Goal: Information Seeking & Learning: Learn about a topic

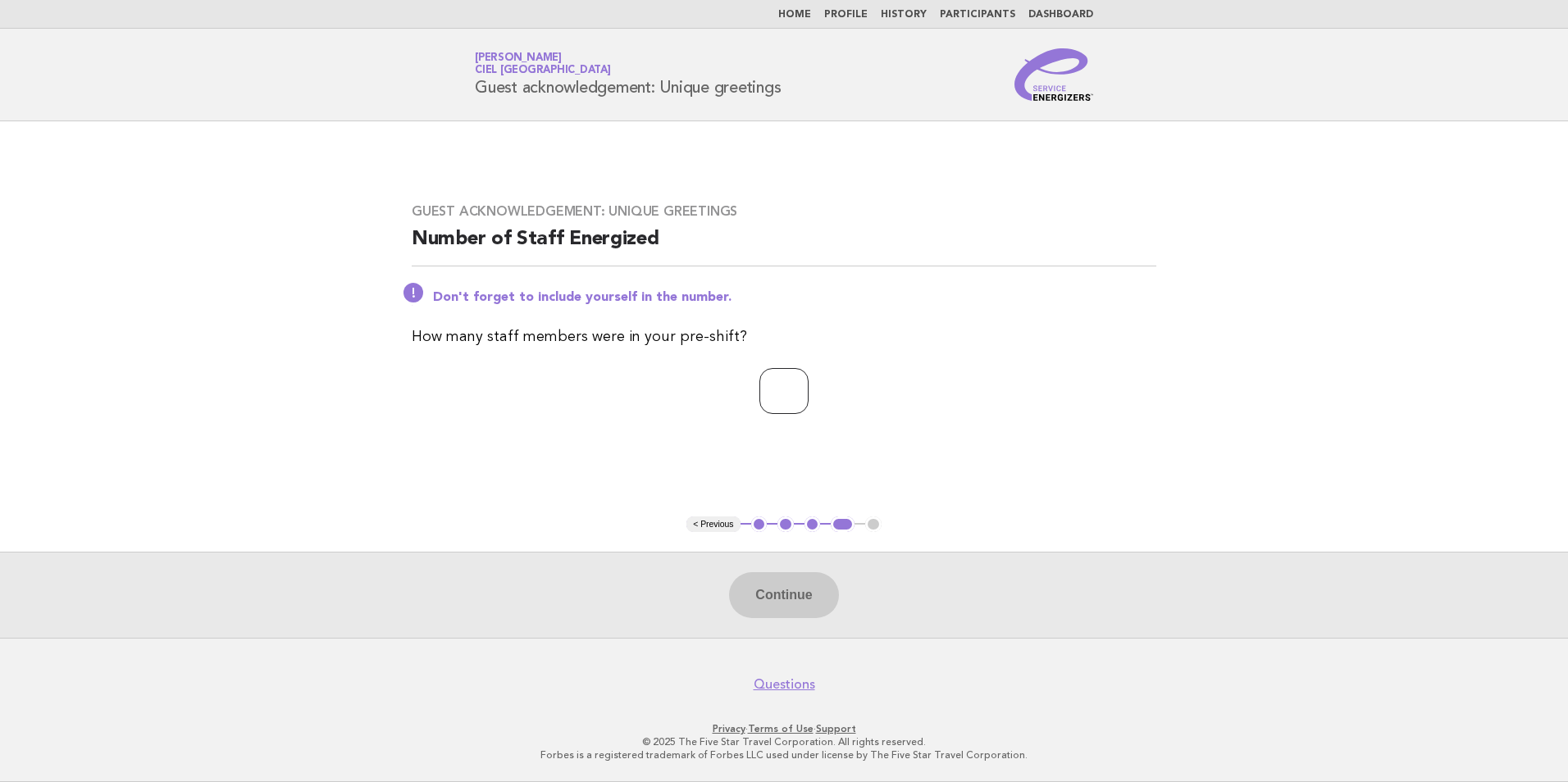
click at [788, 399] on input "number" at bounding box center [784, 391] width 49 height 46
type input "**"
click at [791, 596] on button "Continue" at bounding box center [783, 595] width 109 height 46
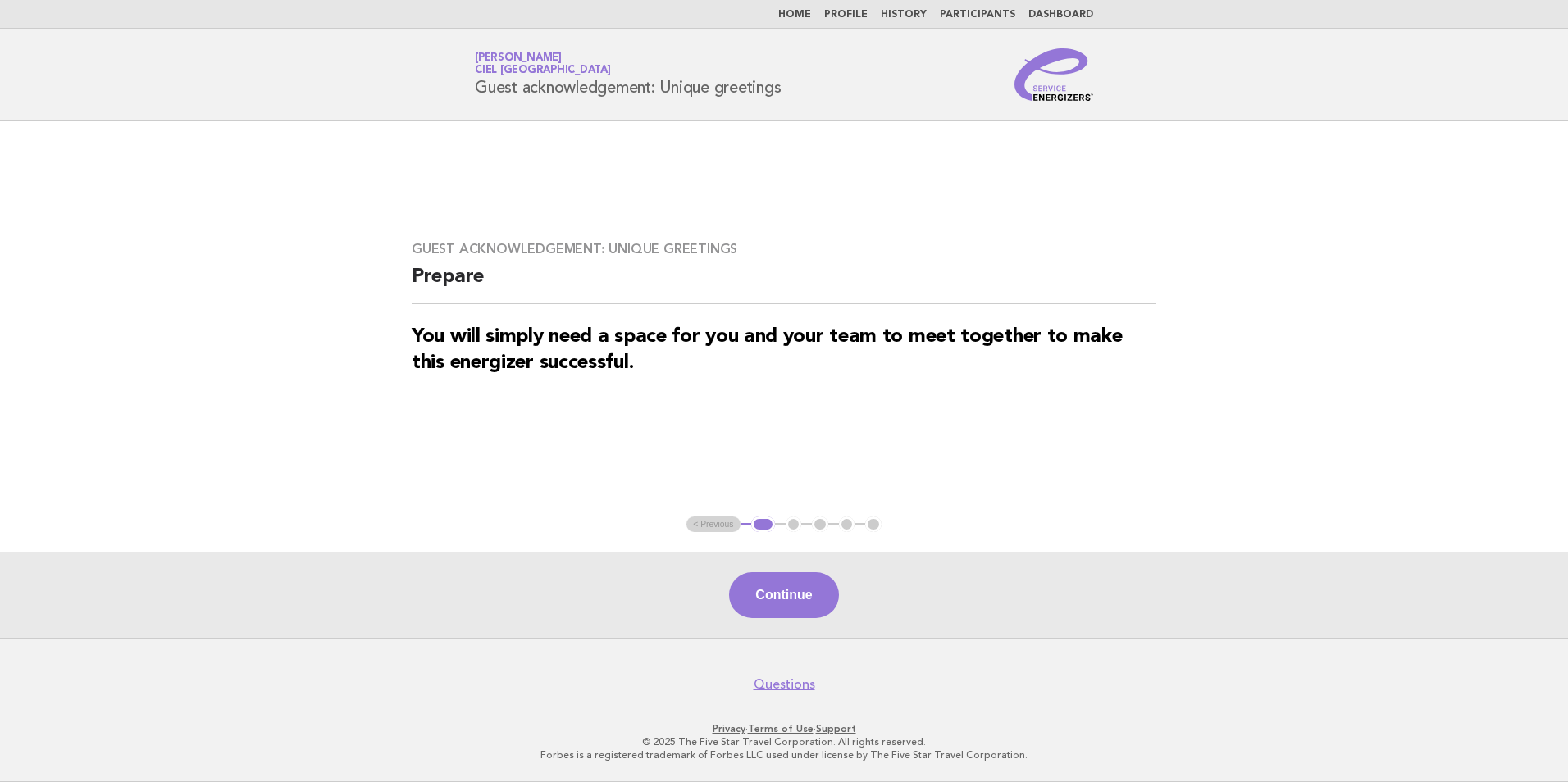
click at [762, 583] on button "Continue" at bounding box center [783, 595] width 109 height 46
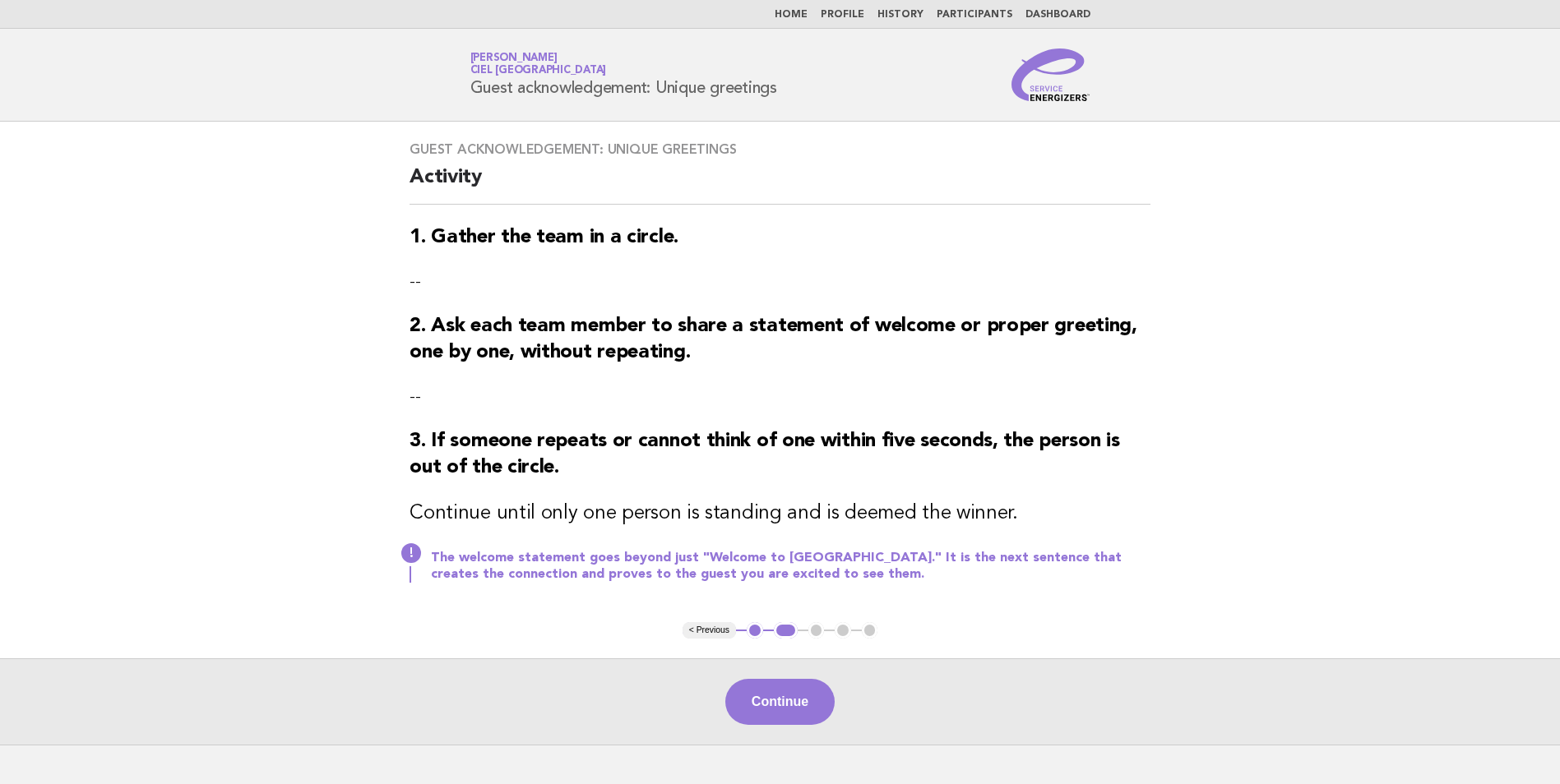
scroll to position [108, 0]
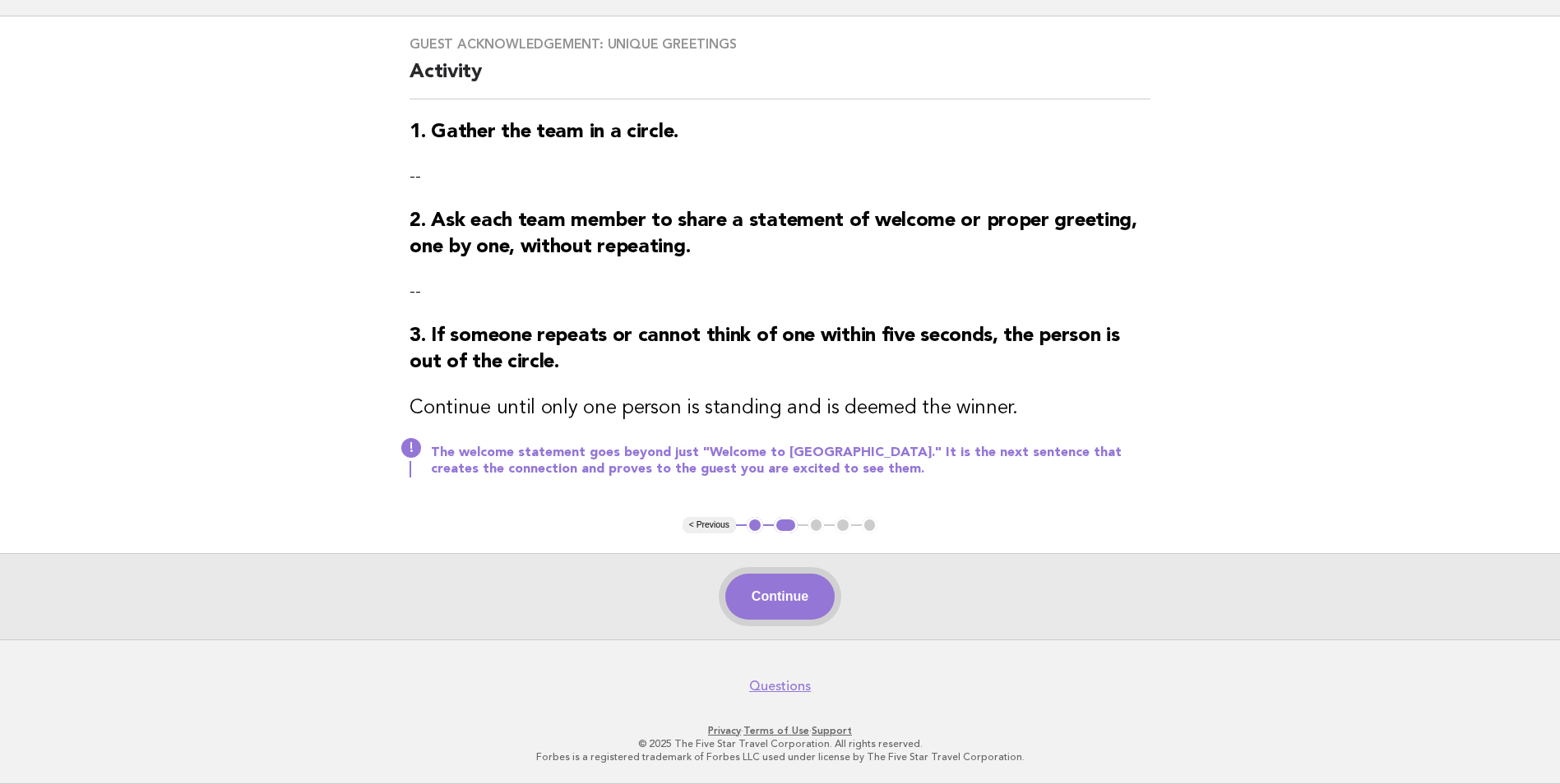
click at [794, 601] on button "Continue" at bounding box center [780, 596] width 109 height 46
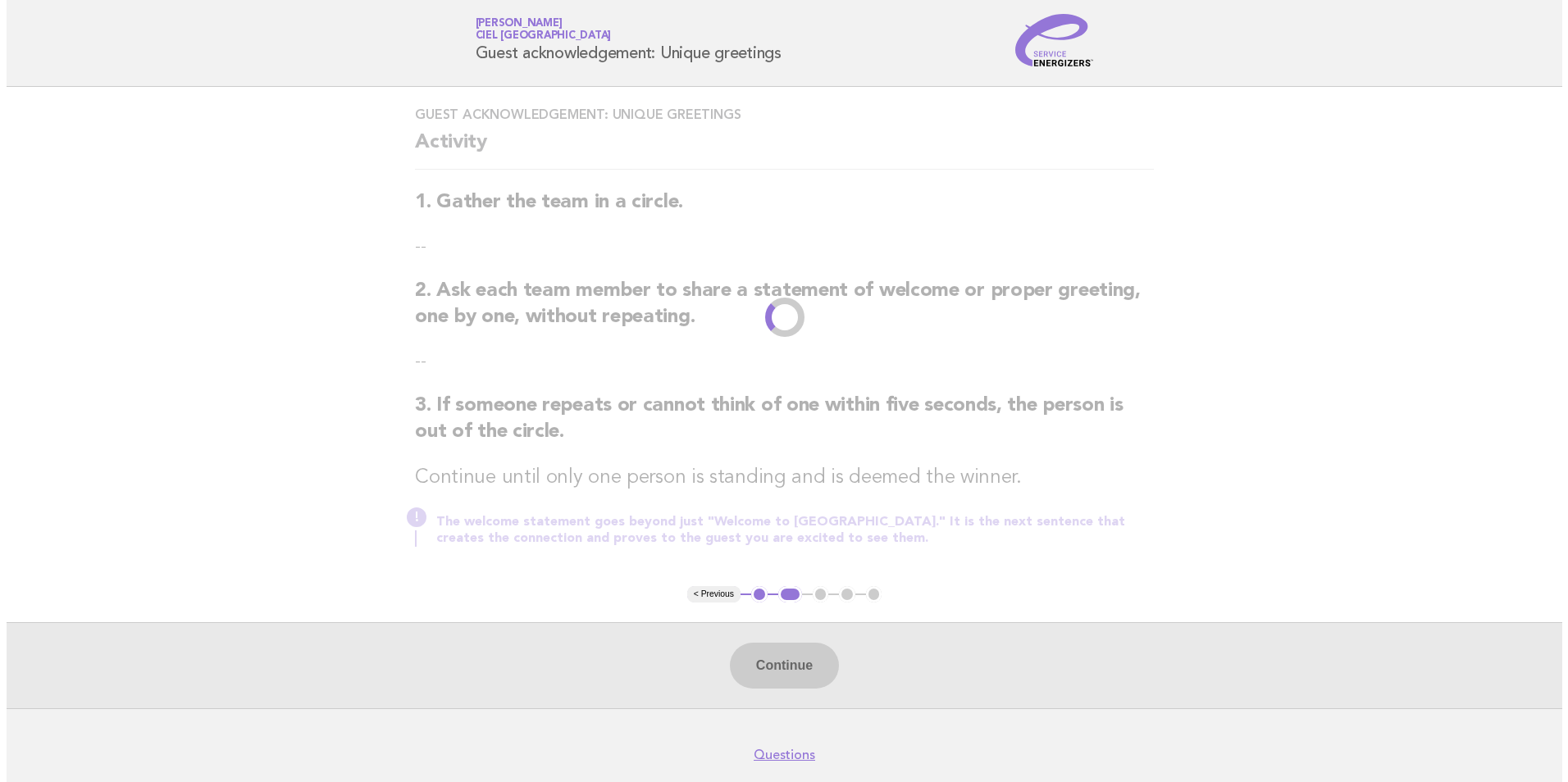
scroll to position [0, 0]
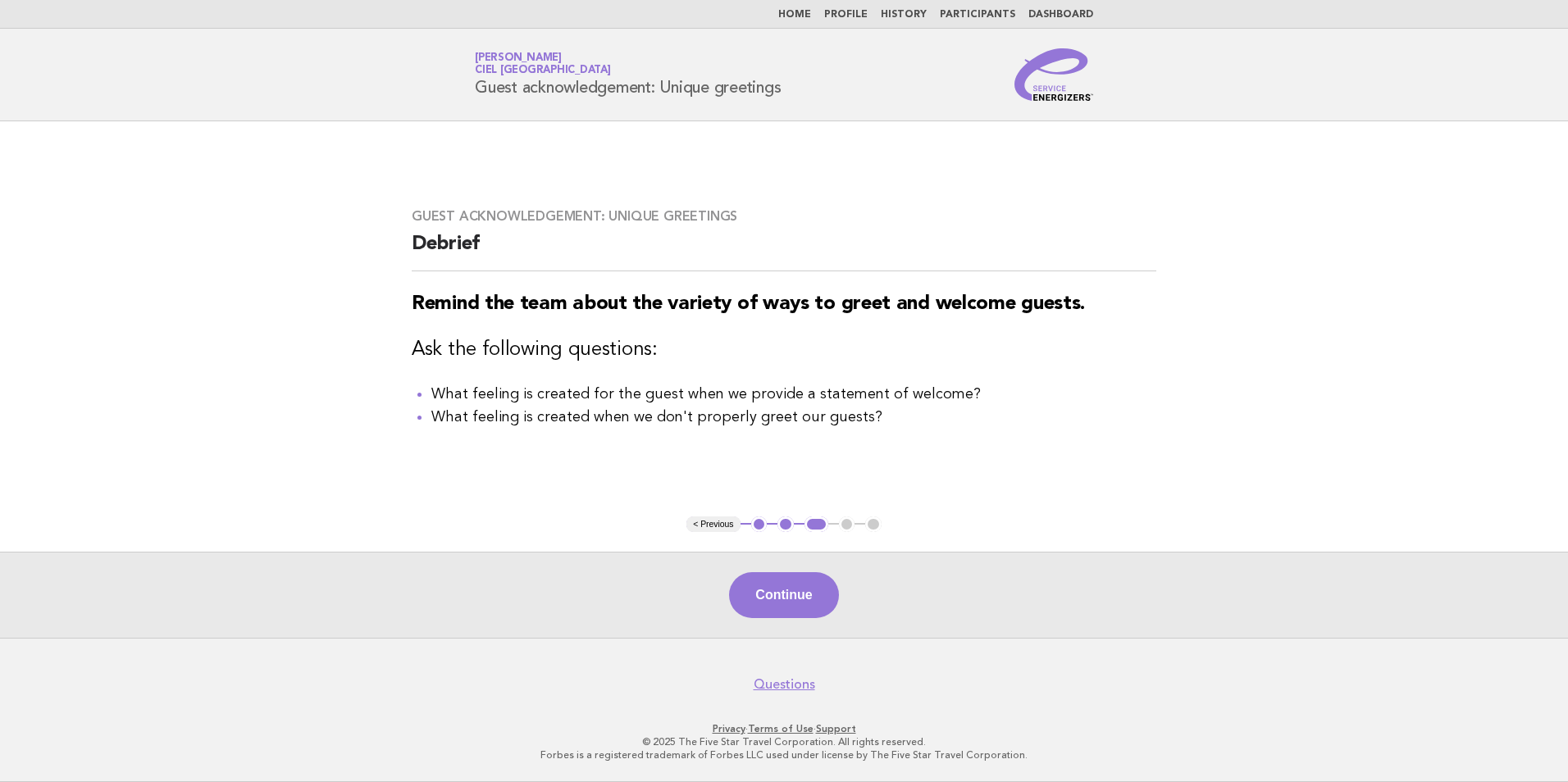
click at [792, 599] on button "Continue" at bounding box center [783, 595] width 109 height 46
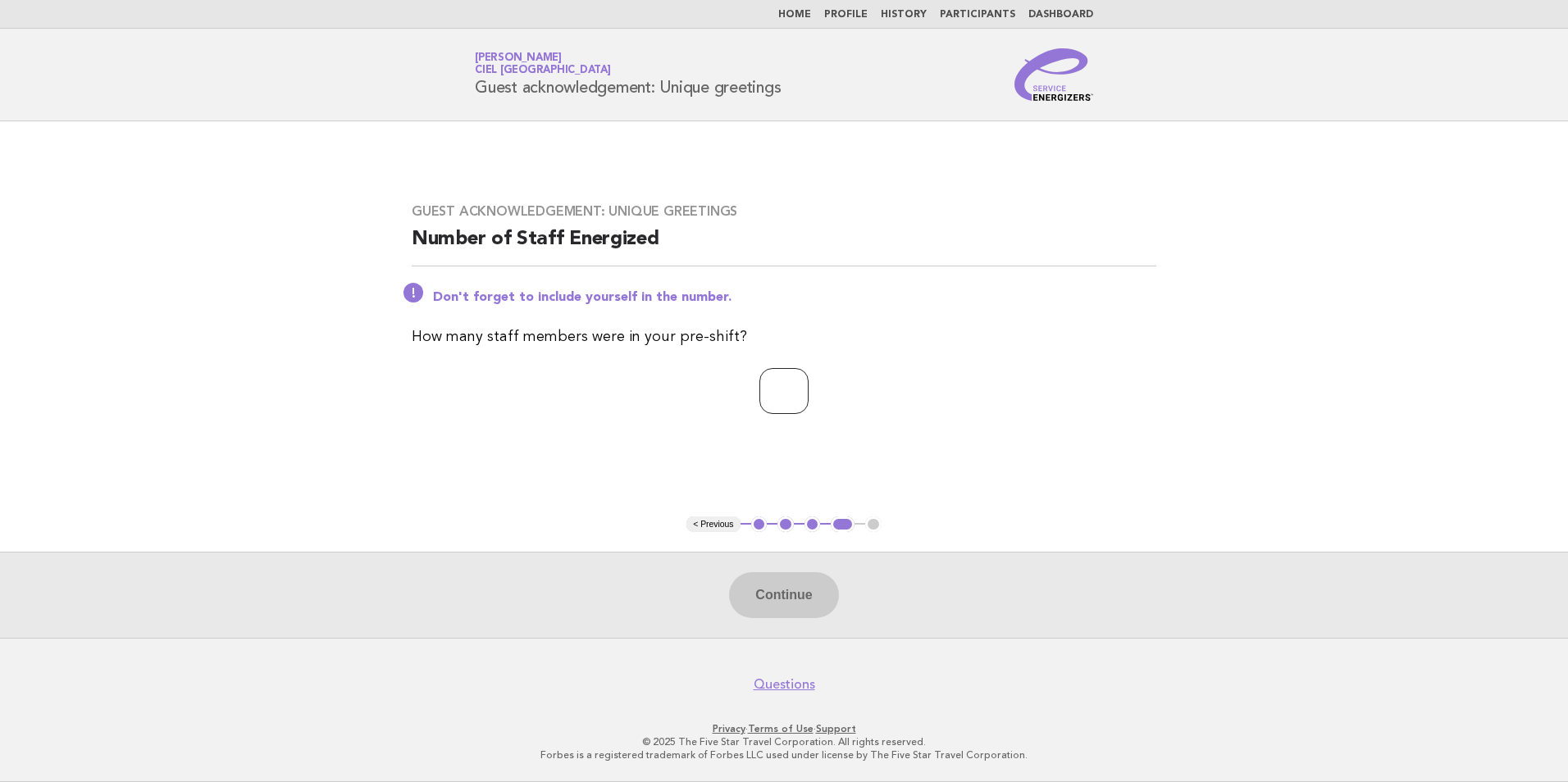
click at [787, 391] on input "number" at bounding box center [784, 391] width 49 height 46
type input "**"
click at [788, 600] on button "Continue" at bounding box center [783, 595] width 109 height 46
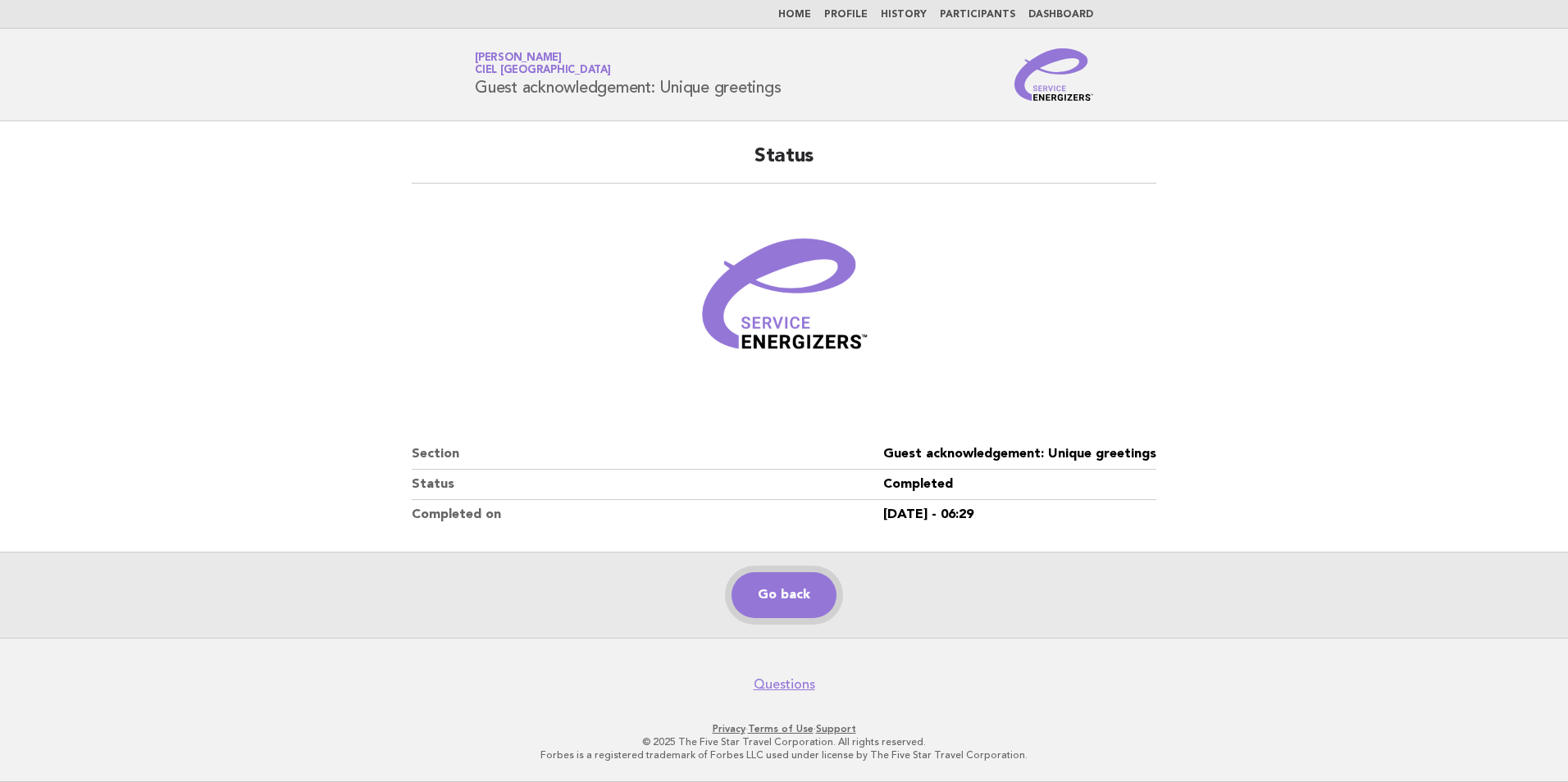
click at [804, 607] on link "Go back" at bounding box center [783, 595] width 105 height 46
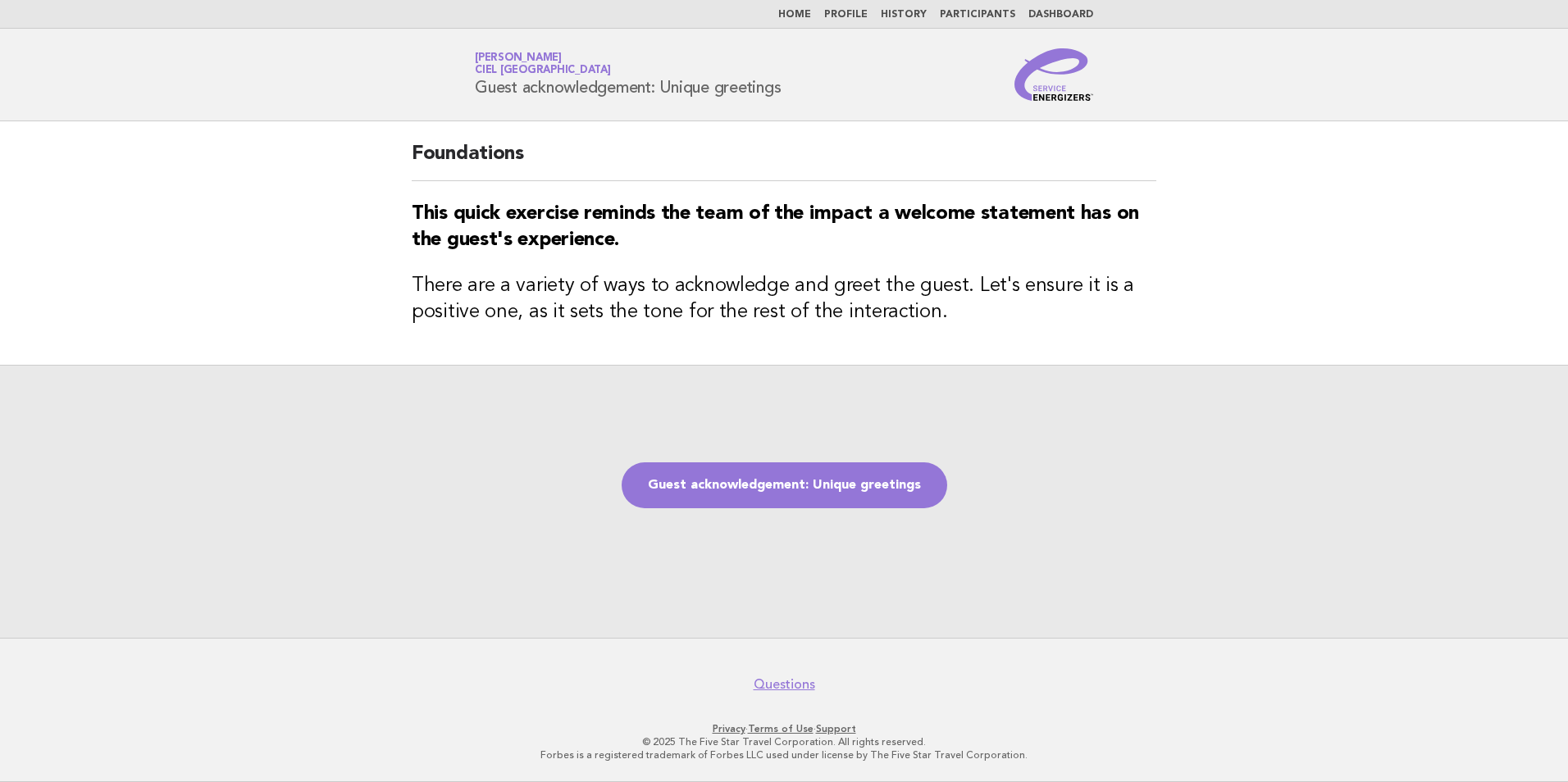
click at [811, 15] on link "Home" at bounding box center [794, 14] width 33 height 10
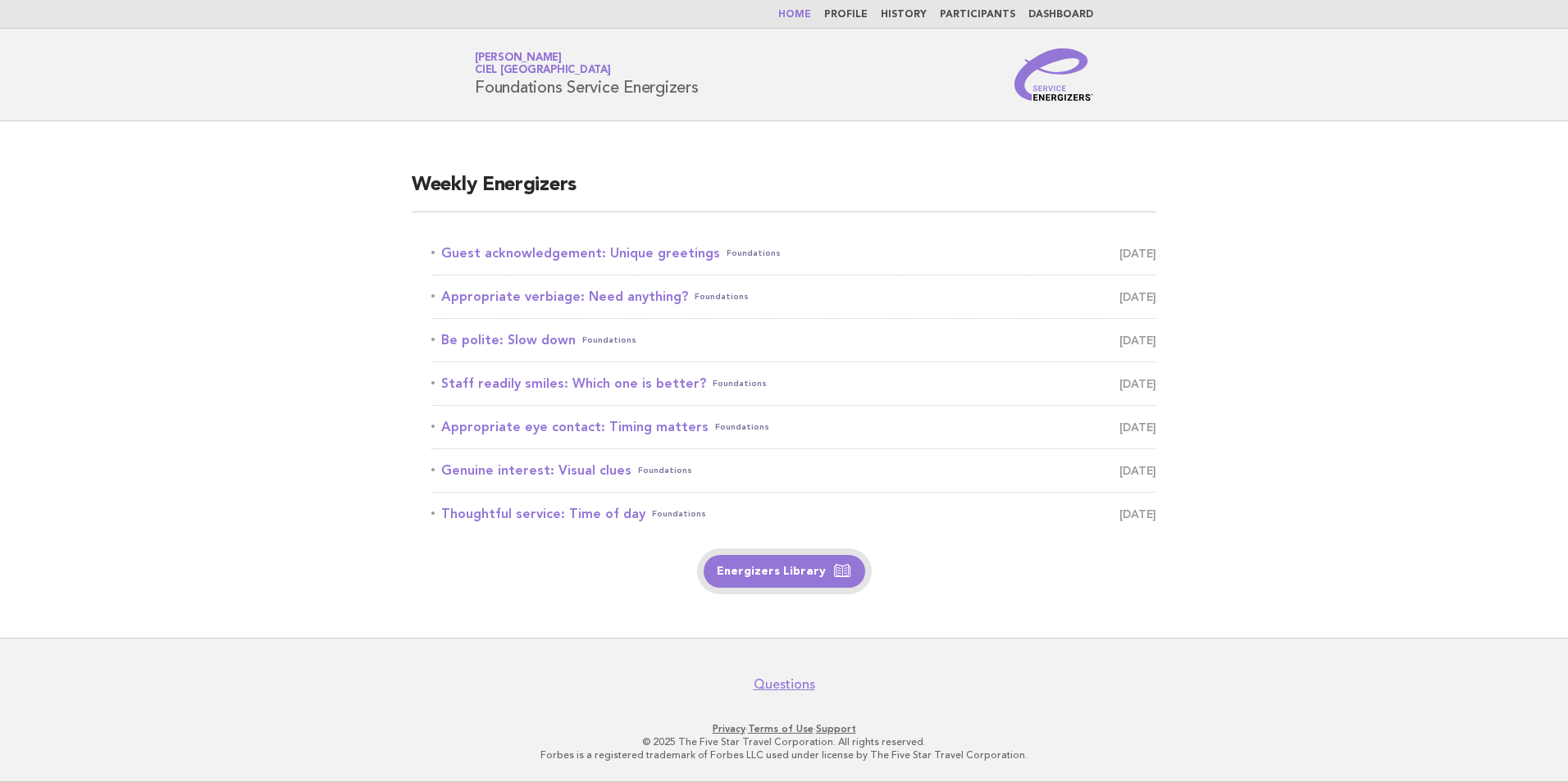
click at [815, 584] on link "Energizers Library" at bounding box center [784, 571] width 162 height 33
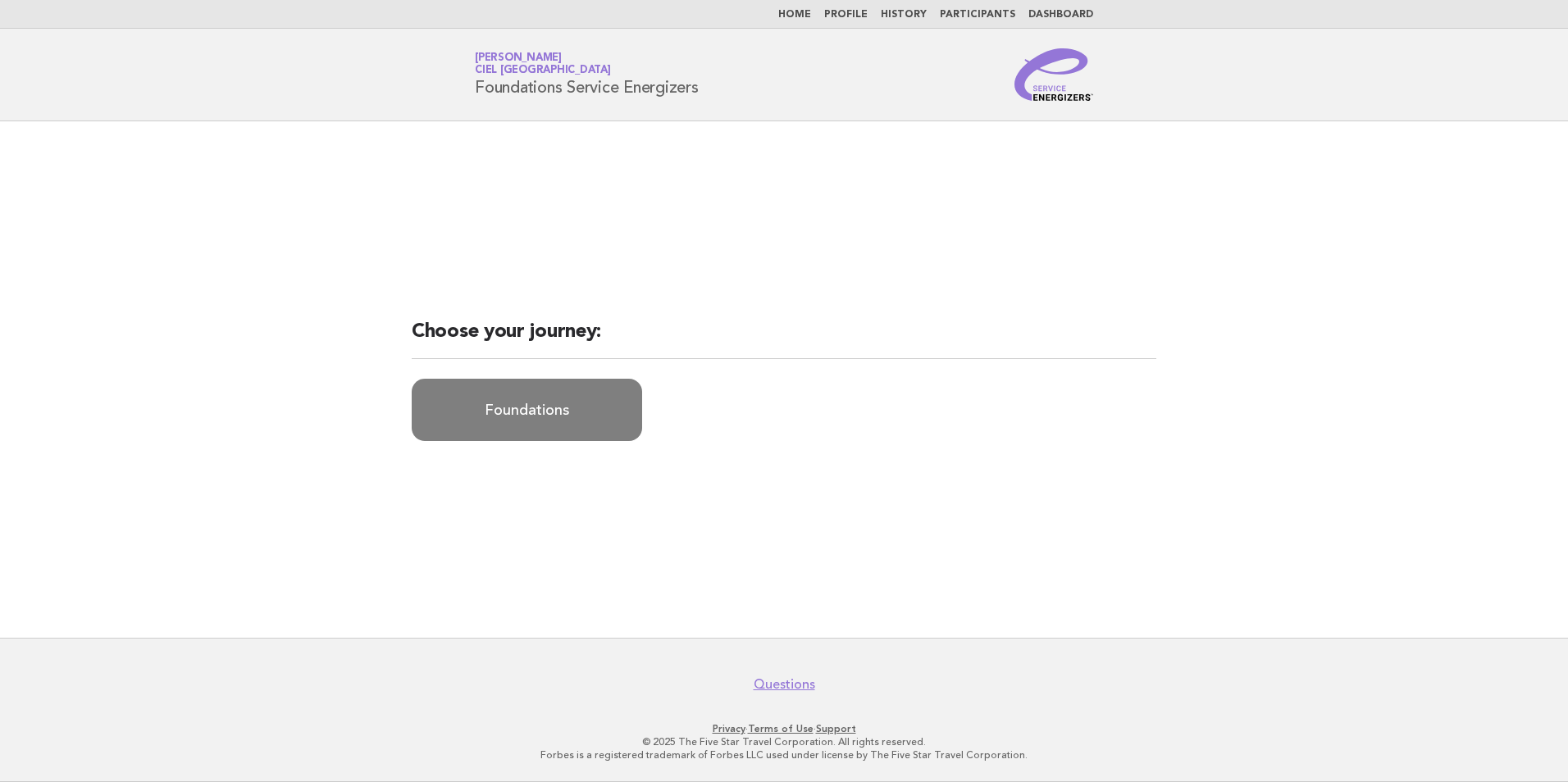
click at [532, 405] on link "Foundations" at bounding box center [527, 409] width 231 height 62
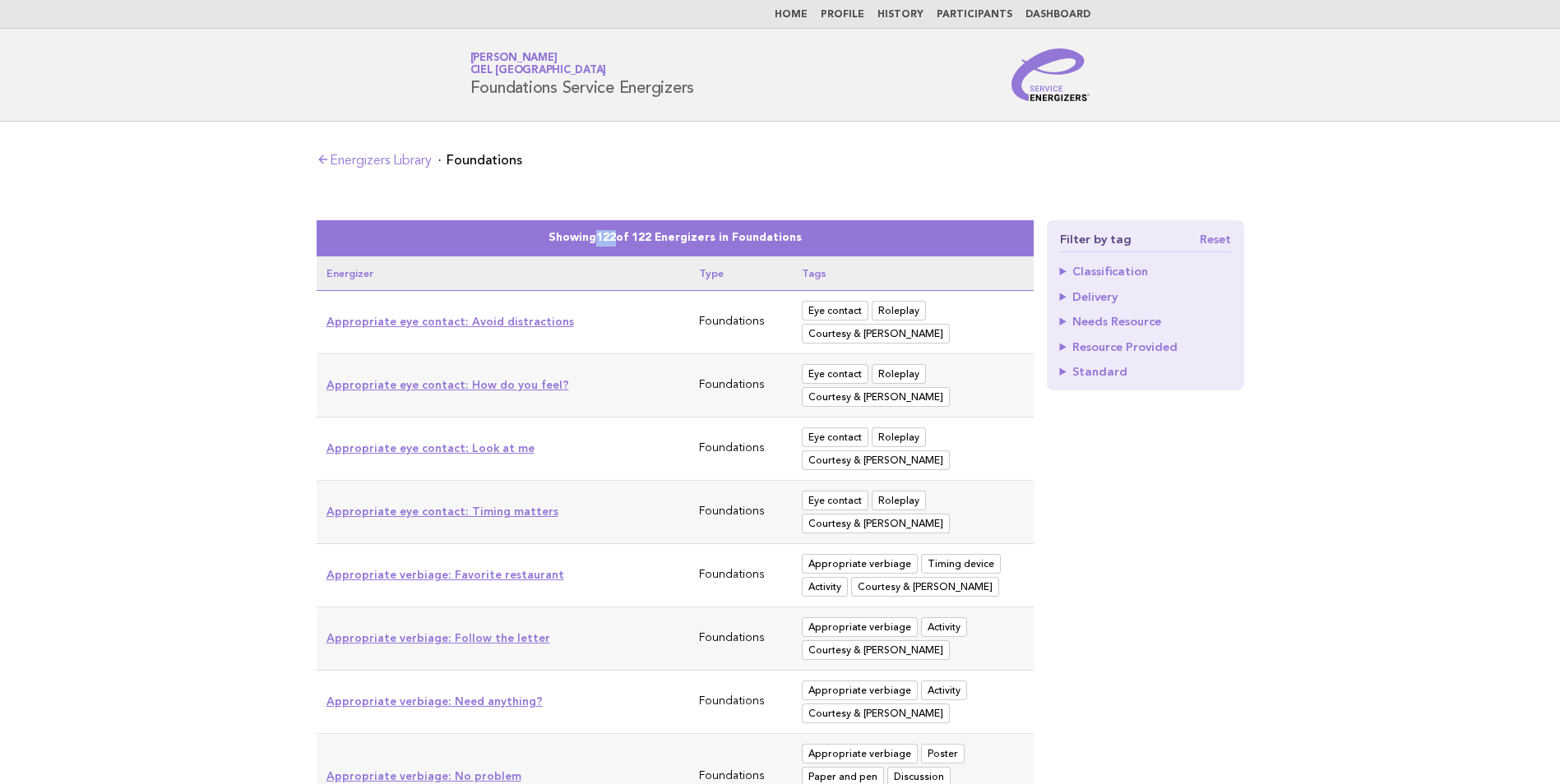
drag, startPoint x: 600, startPoint y: 235, endPoint x: 619, endPoint y: 235, distance: 19.0
click at [616, 235] on span "122" at bounding box center [606, 238] width 19 height 11
click at [523, 325] on link "Appropriate eye contact: Avoid distractions" at bounding box center [450, 321] width 247 height 13
click at [1096, 266] on summary "Classification" at bounding box center [1145, 271] width 171 height 11
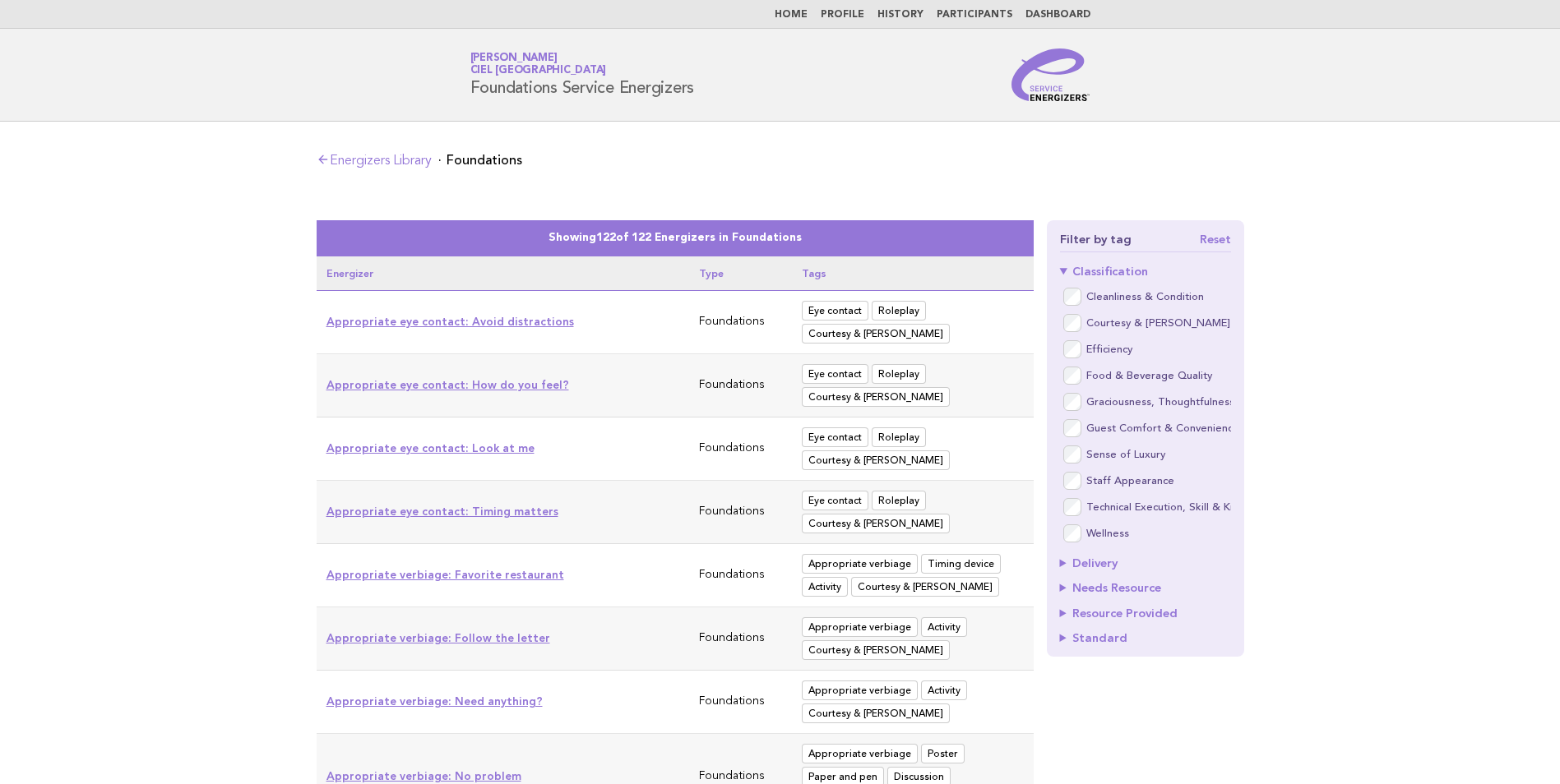
click at [1121, 267] on summary "Classification" at bounding box center [1145, 271] width 171 height 11
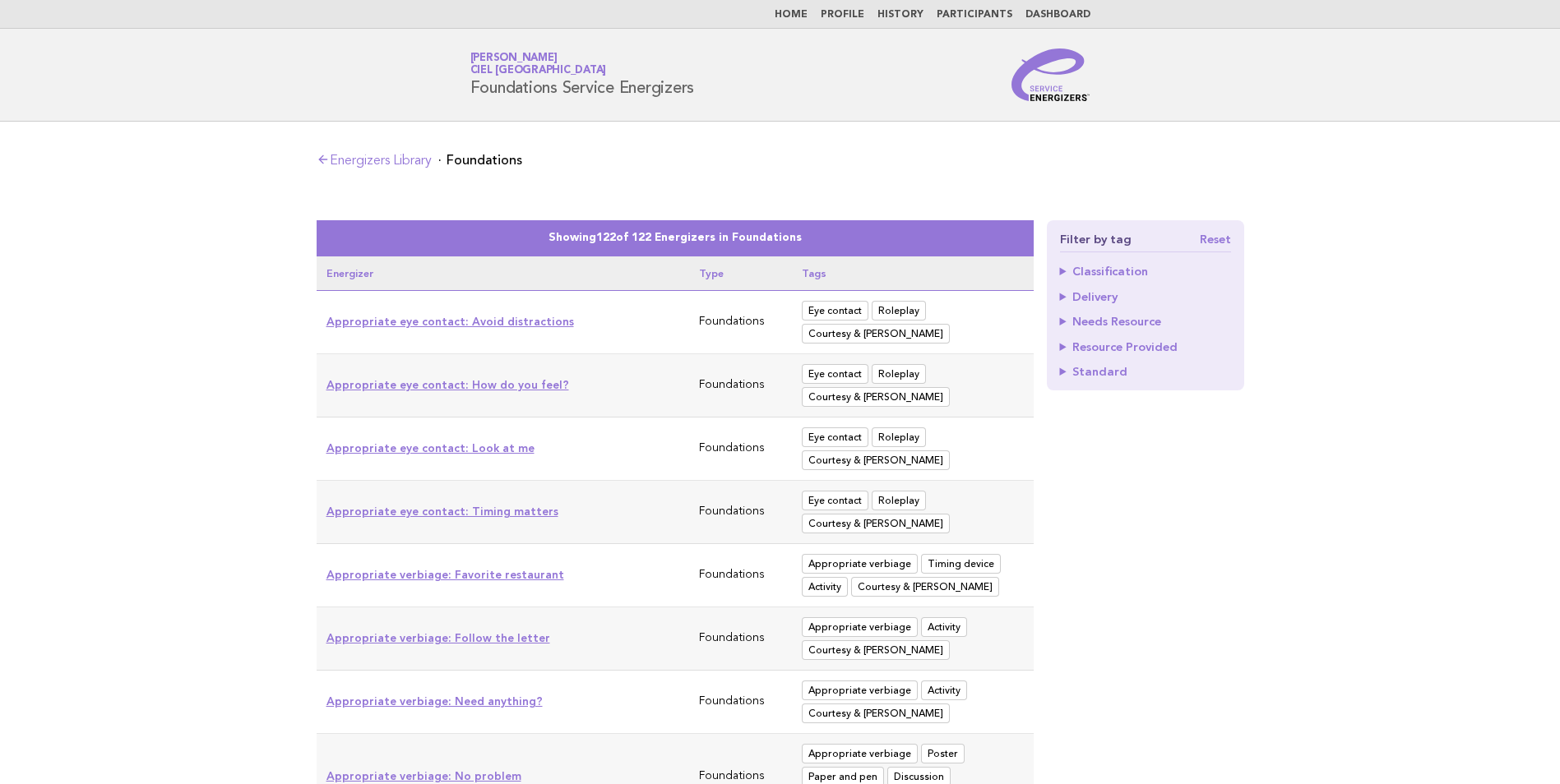
click at [1105, 296] on summary "Delivery" at bounding box center [1145, 296] width 171 height 11
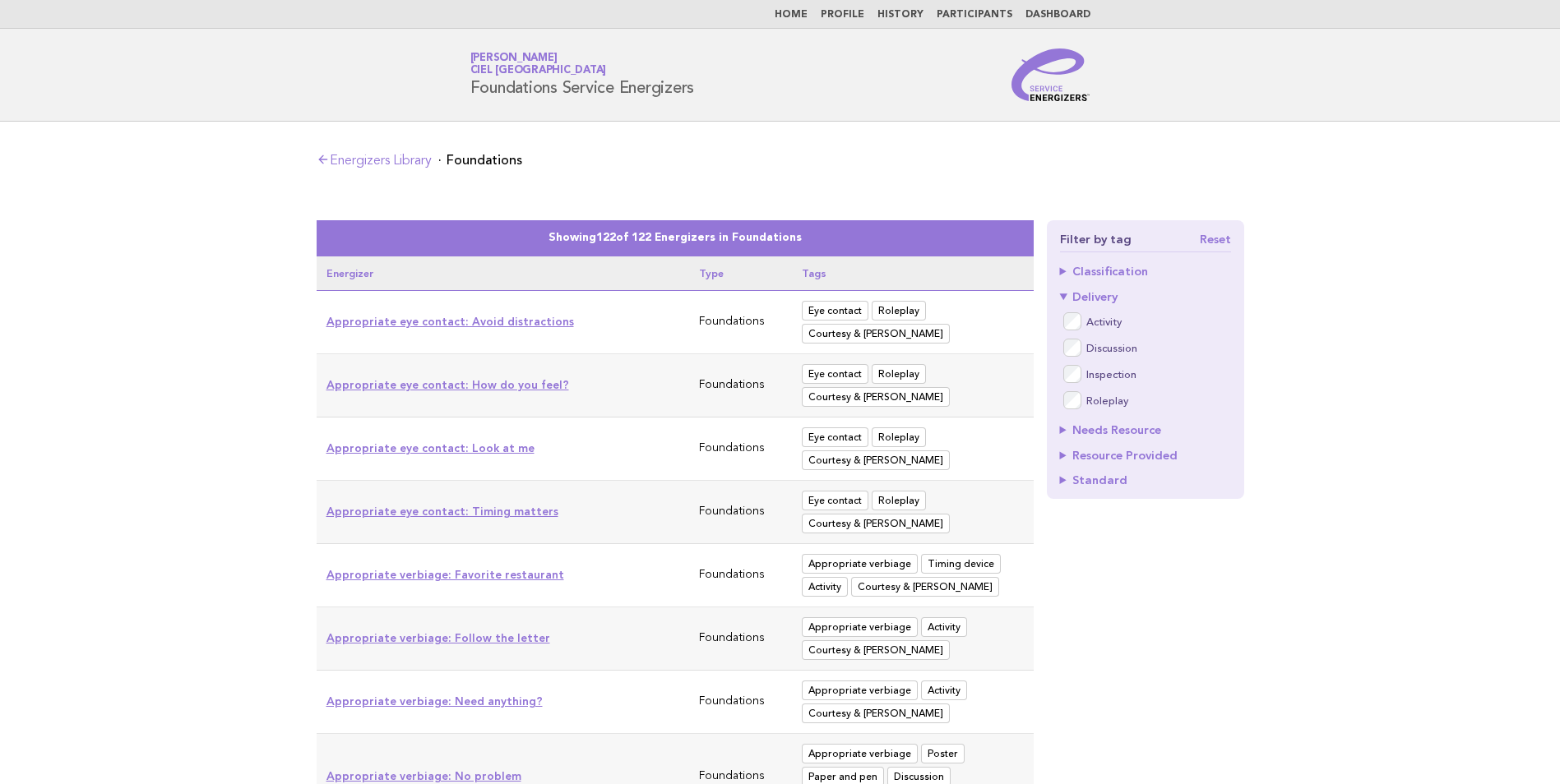
click at [1105, 296] on summary "Delivery" at bounding box center [1145, 296] width 171 height 11
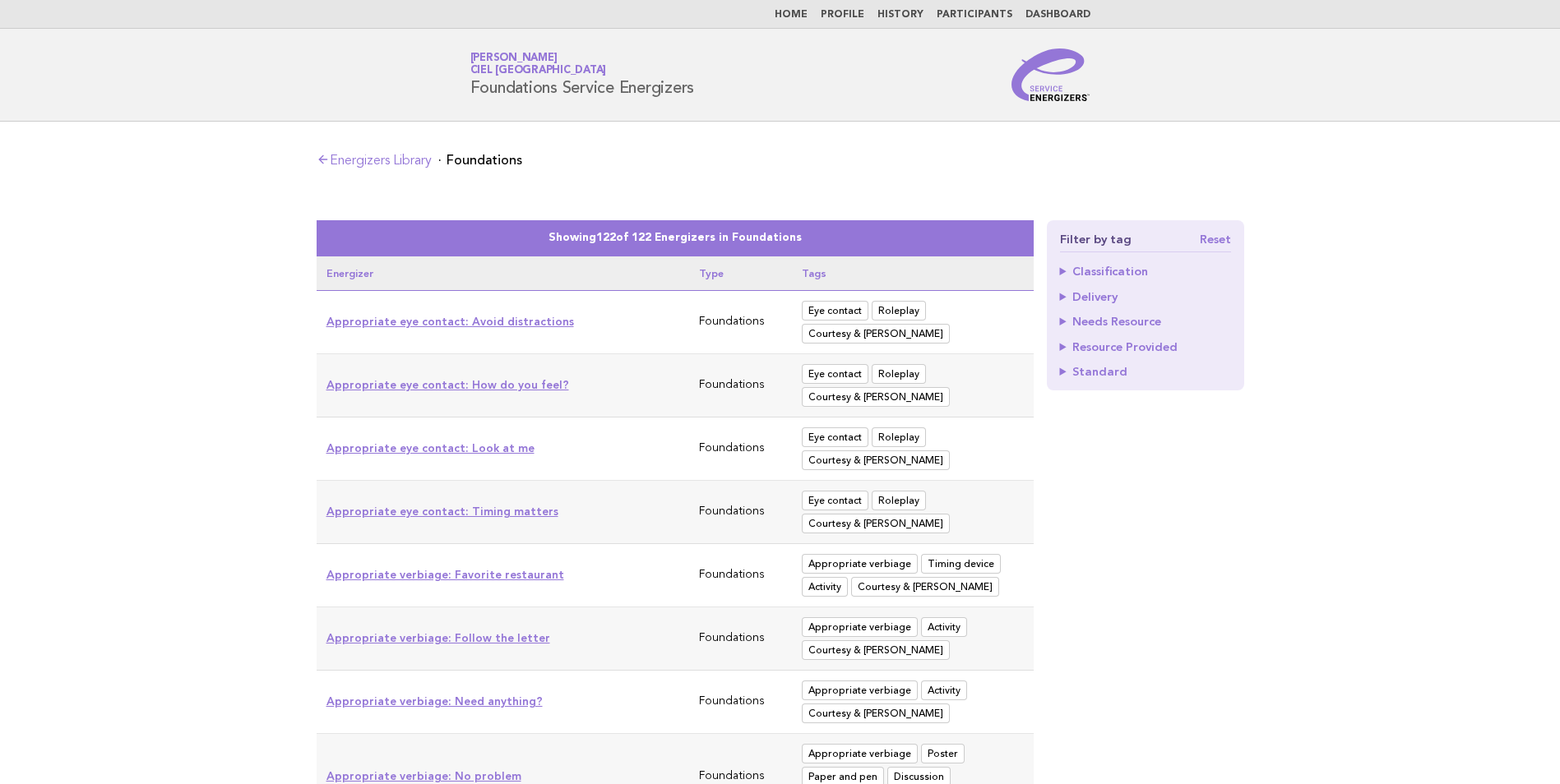
click at [1127, 318] on summary "Needs Resource" at bounding box center [1145, 321] width 171 height 11
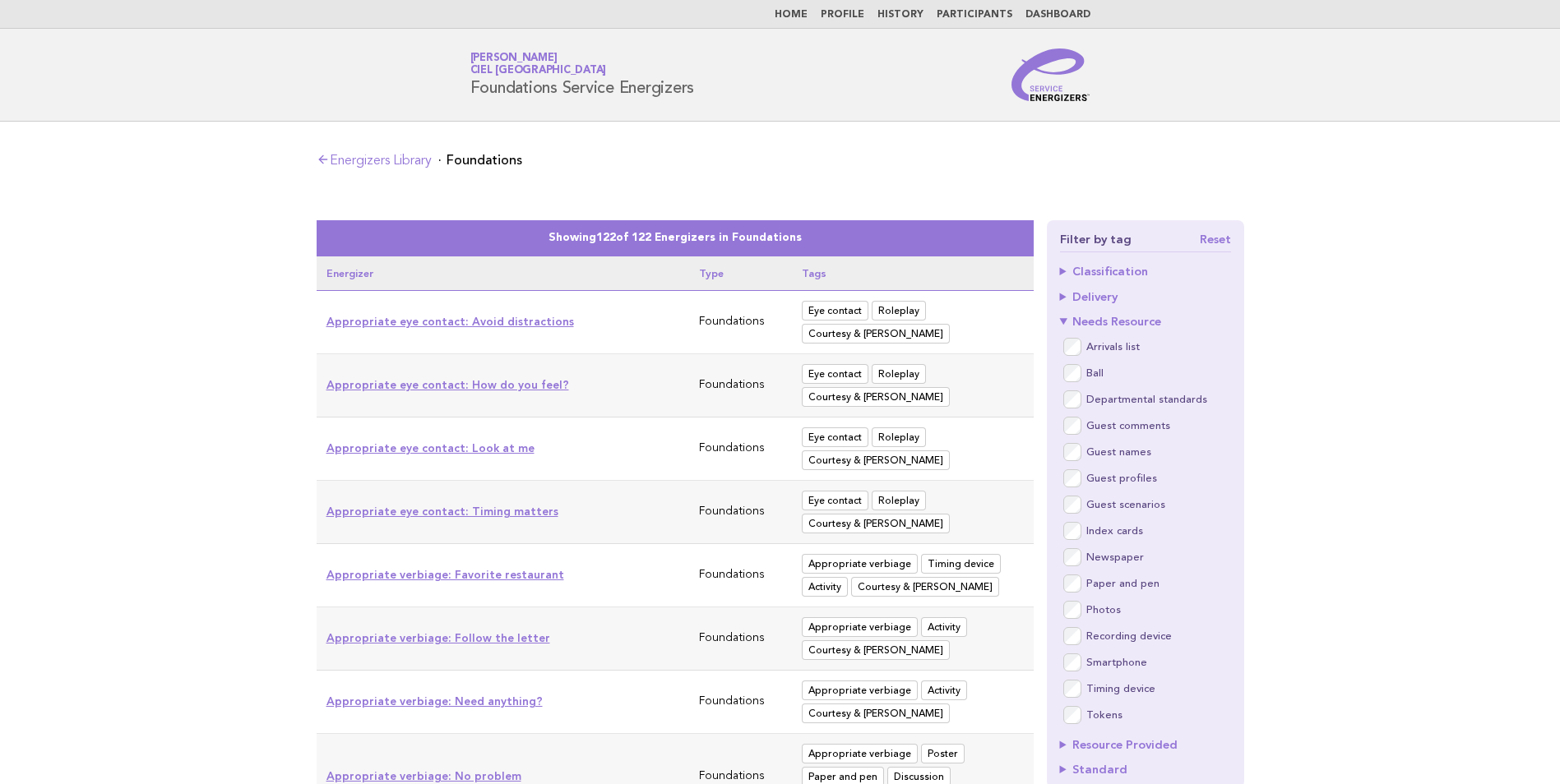
click at [1127, 319] on summary "Needs Resource" at bounding box center [1145, 321] width 171 height 11
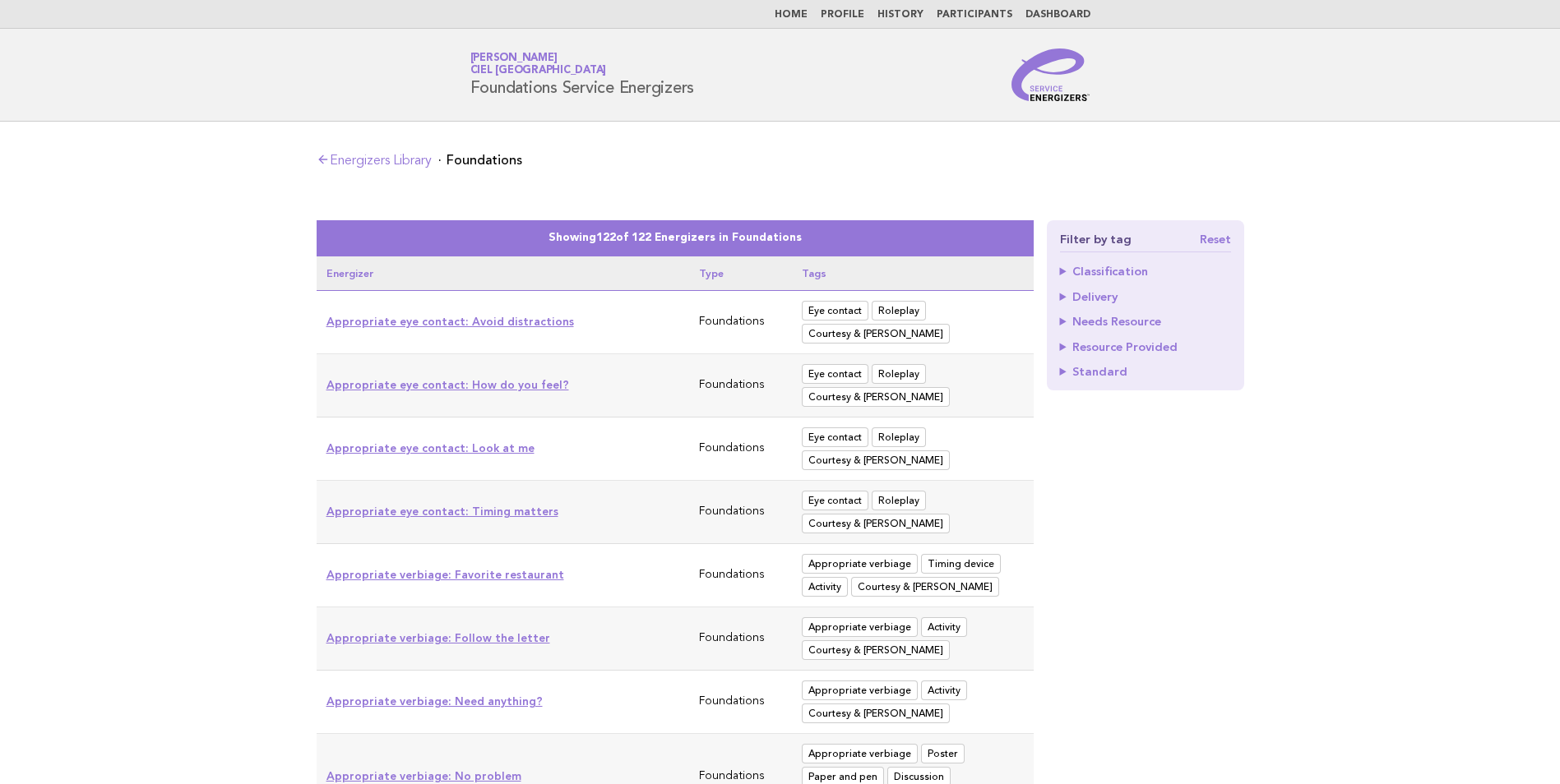
click at [1138, 348] on summary "Resource Provided" at bounding box center [1145, 347] width 171 height 11
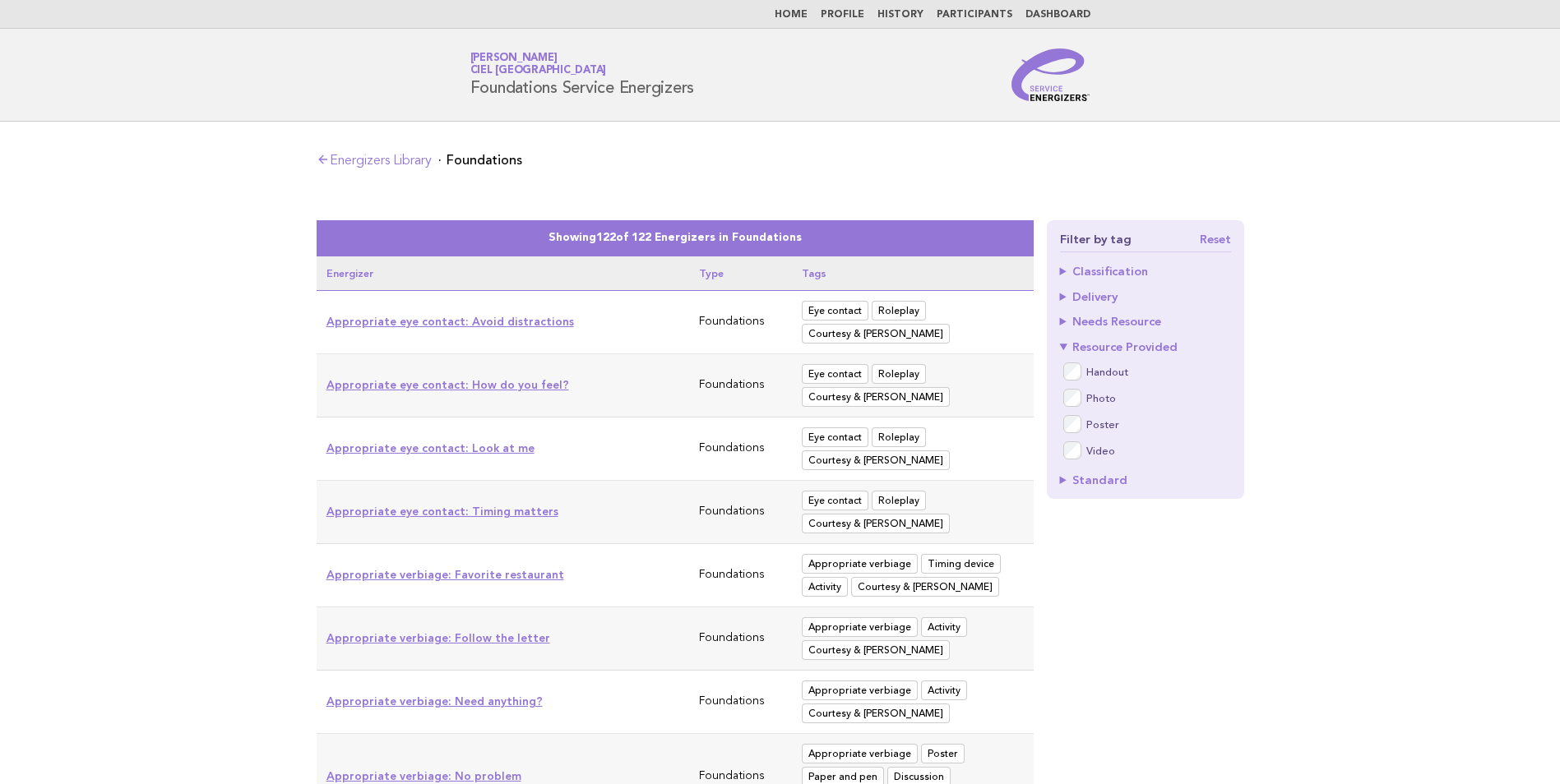
click at [1061, 476] on summary "Standard" at bounding box center [1145, 480] width 171 height 11
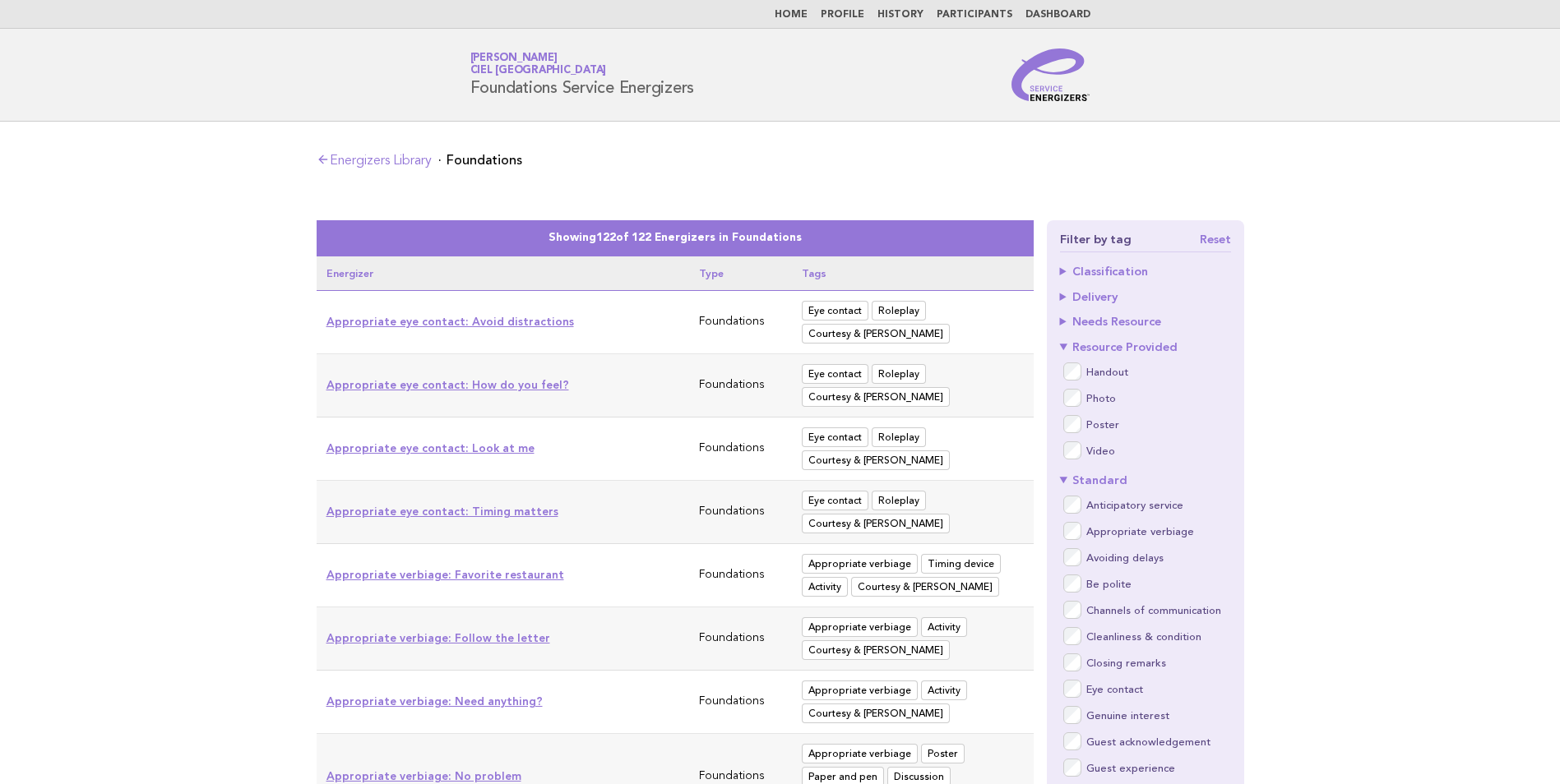
click at [903, 18] on link "History" at bounding box center [900, 14] width 46 height 10
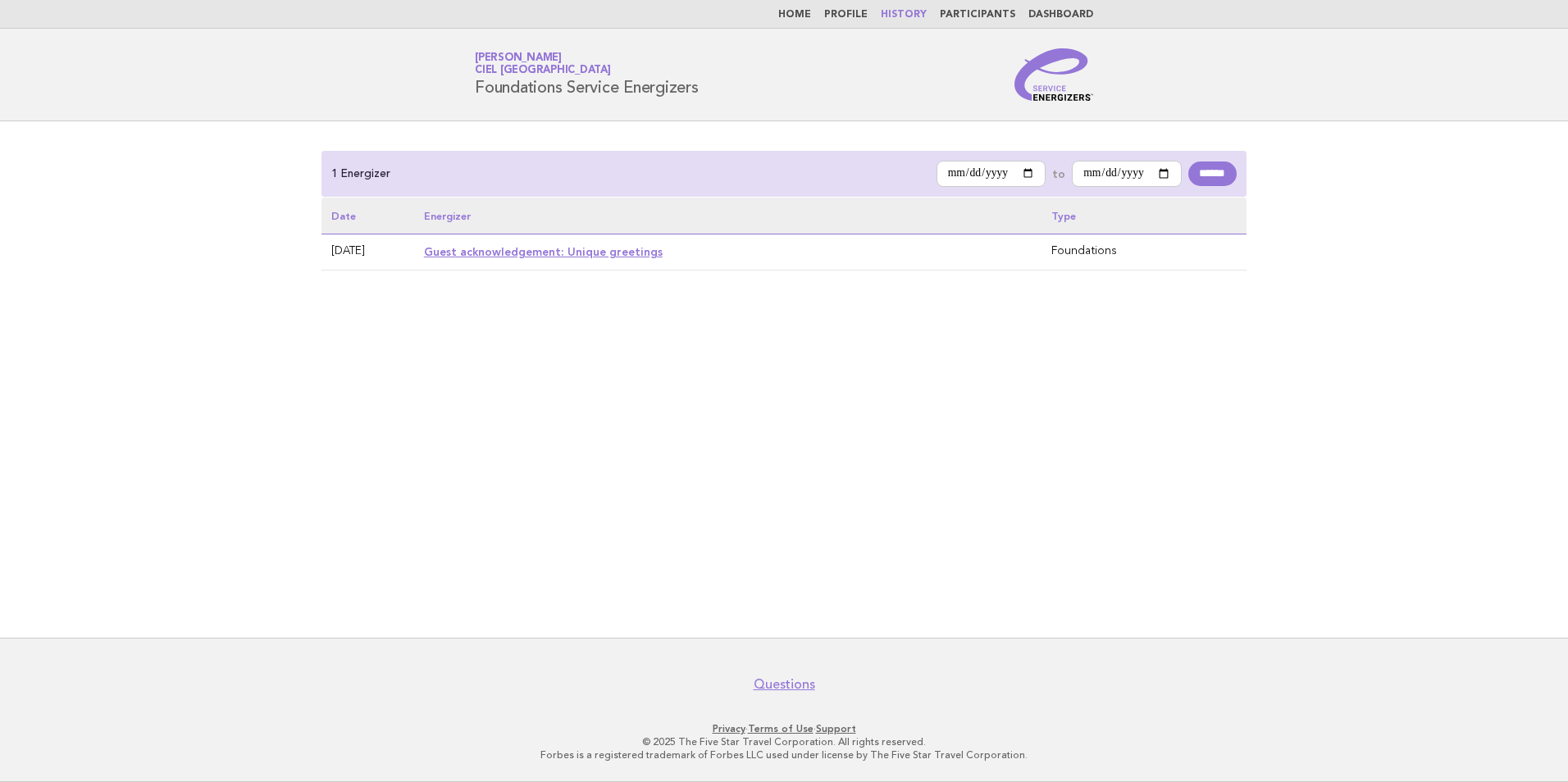
click at [968, 8] on li "Participants" at bounding box center [978, 14] width 76 height 13
click at [971, 18] on link "Participants" at bounding box center [978, 14] width 76 height 10
